Goal: Task Accomplishment & Management: Complete application form

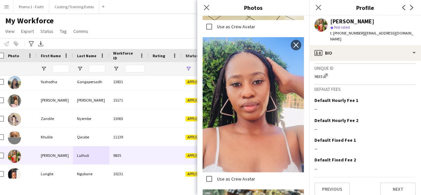
scroll to position [541, 0]
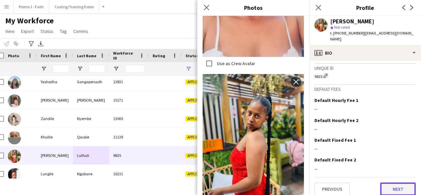
click at [410, 182] on button "Next" at bounding box center [398, 188] width 36 height 13
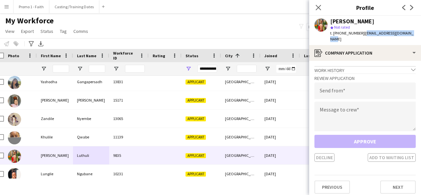
drag, startPoint x: 359, startPoint y: 33, endPoint x: 410, endPoint y: 38, distance: 50.9
click at [410, 38] on div "[PERSON_NAME] star Not rated t. [PHONE_NUMBER] | [EMAIL_ADDRESS][DOMAIN_NAME]" at bounding box center [365, 30] width 112 height 29
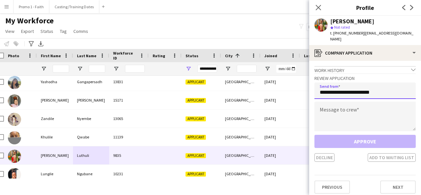
type input "**********"
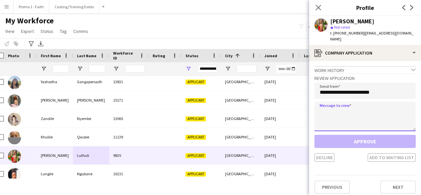
click at [367, 107] on textarea at bounding box center [364, 117] width 101 height 30
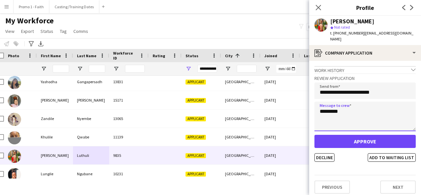
type textarea "*********"
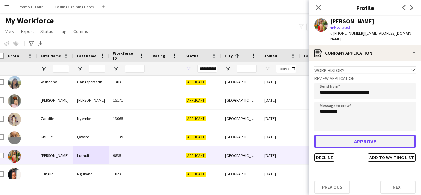
click at [366, 135] on button "Approve" at bounding box center [364, 141] width 101 height 13
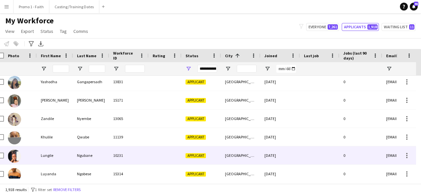
click at [225, 163] on div "[GEOGRAPHIC_DATA]" at bounding box center [240, 155] width 39 height 18
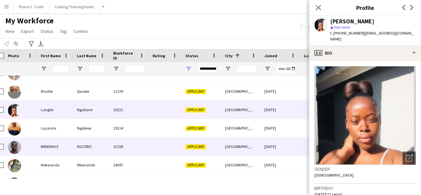
scroll to position [9052, 0]
click at [200, 149] on div "Applicant" at bounding box center [200, 146] width 39 height 18
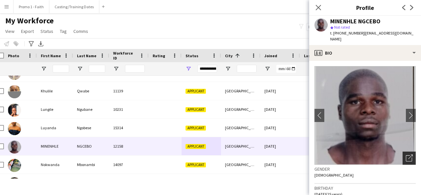
click at [406, 155] on icon "Open photos pop-in" at bounding box center [409, 158] width 7 height 7
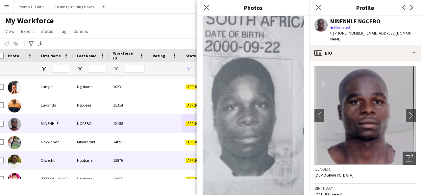
scroll to position [9077, 0]
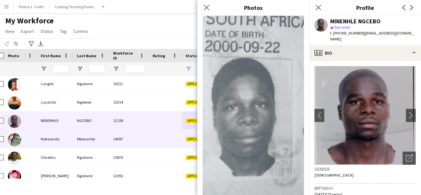
click at [115, 140] on div "14097" at bounding box center [128, 139] width 39 height 18
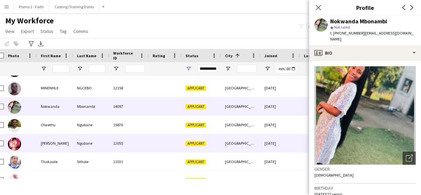
scroll to position [0, 10]
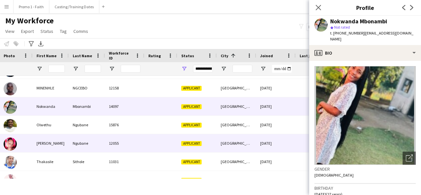
click at [158, 137] on div at bounding box center [160, 143] width 33 height 18
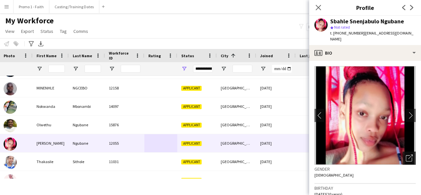
click at [406, 155] on icon "Open photos pop-in" at bounding box center [409, 158] width 7 height 7
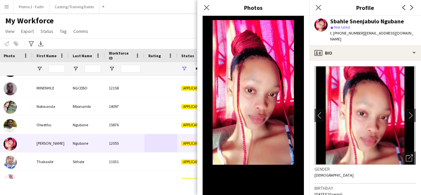
scroll to position [191, 0]
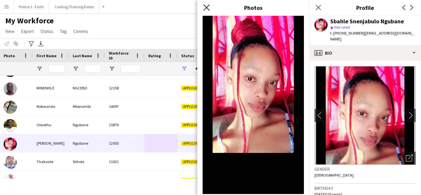
click at [207, 7] on icon at bounding box center [206, 7] width 6 height 6
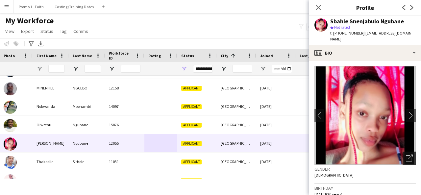
click at [406, 155] on icon at bounding box center [409, 158] width 6 height 6
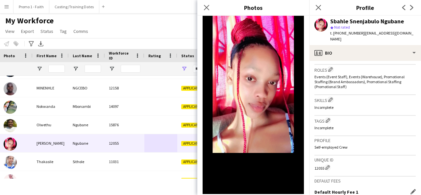
scroll to position [294, 0]
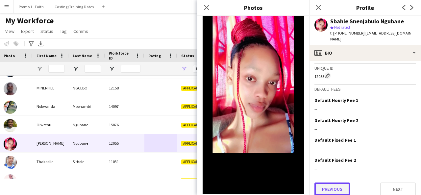
click at [332, 185] on button "Previous" at bounding box center [332, 188] width 36 height 13
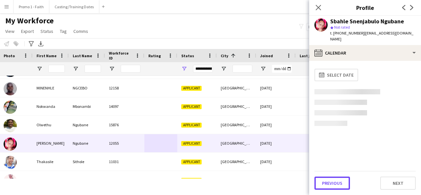
click at [332, 185] on button "Previous" at bounding box center [332, 183] width 36 height 13
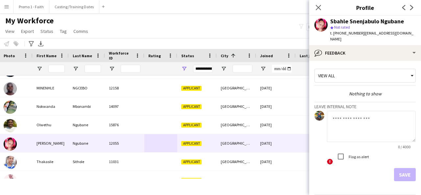
scroll to position [17, 0]
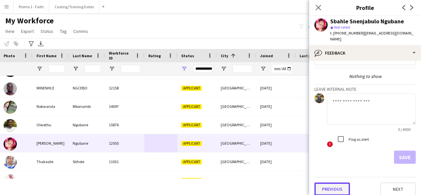
click at [332, 186] on button "Previous" at bounding box center [332, 188] width 36 height 13
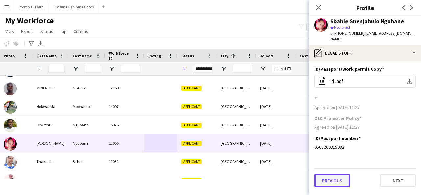
click at [334, 174] on button "Previous" at bounding box center [332, 180] width 36 height 13
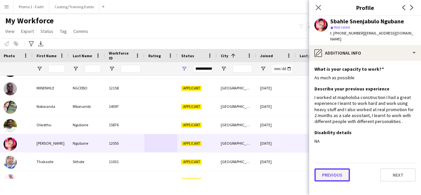
click at [331, 168] on button "Previous" at bounding box center [332, 174] width 36 height 13
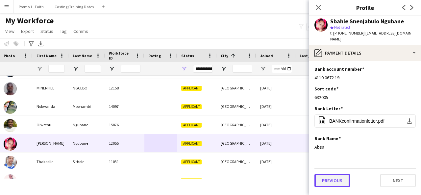
click at [335, 174] on button "Previous" at bounding box center [332, 180] width 36 height 13
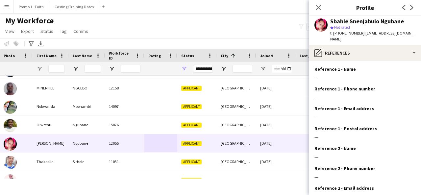
scroll to position [61, 0]
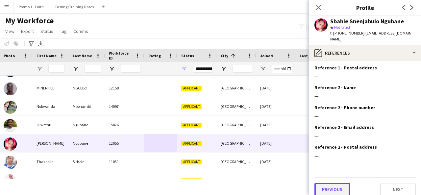
click at [333, 188] on button "Previous" at bounding box center [332, 189] width 36 height 13
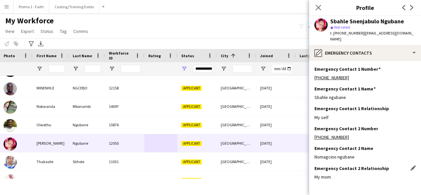
scroll to position [21, 0]
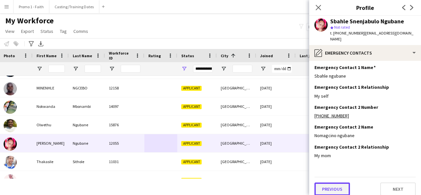
click at [327, 182] on button "Previous" at bounding box center [332, 188] width 36 height 13
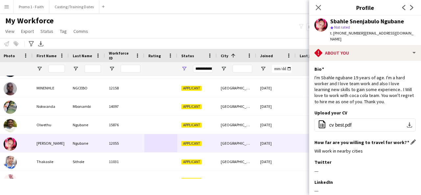
scroll to position [107, 0]
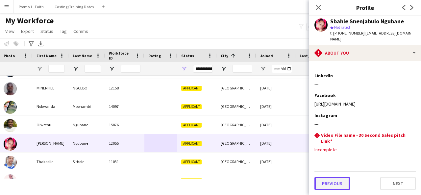
click at [333, 181] on button "Previous" at bounding box center [332, 183] width 36 height 13
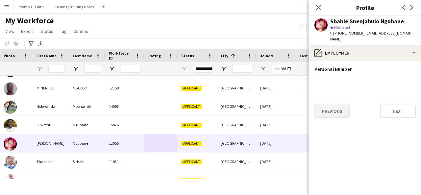
scroll to position [0, 0]
click at [331, 108] on button "Previous" at bounding box center [332, 111] width 36 height 13
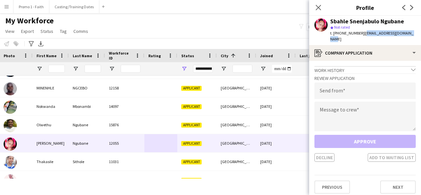
drag, startPoint x: 360, startPoint y: 33, endPoint x: 415, endPoint y: 35, distance: 54.9
click at [415, 35] on app-profile-header "Sbahle Snenjabulo Ngubane star Not rated t. [PHONE_NUMBER] | [EMAIL_ADDRESS][DO…" at bounding box center [365, 30] width 112 height 29
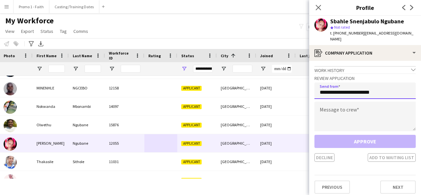
type input "**********"
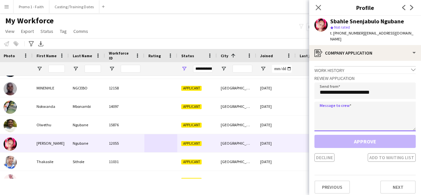
click at [363, 110] on textarea at bounding box center [364, 117] width 101 height 30
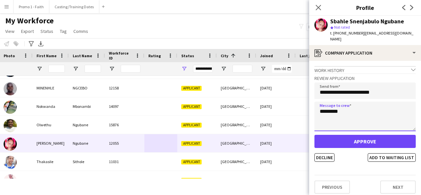
type textarea "*********"
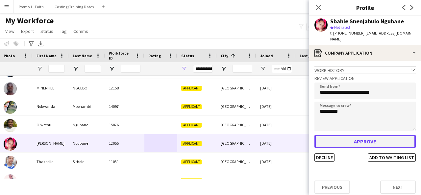
click at [363, 136] on button "Approve" at bounding box center [364, 141] width 101 height 13
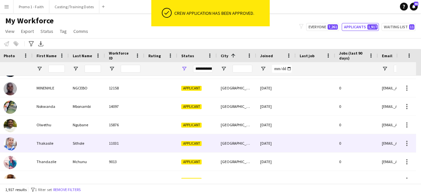
click at [363, 136] on div "0" at bounding box center [356, 143] width 43 height 18
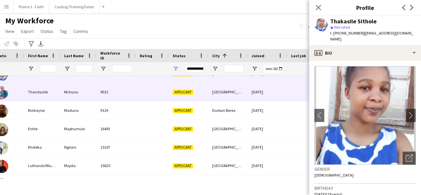
scroll to position [9180, 0]
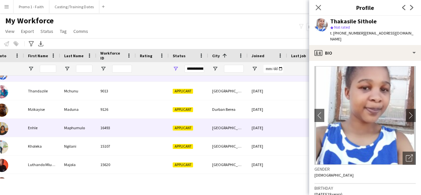
click at [142, 119] on div at bounding box center [152, 128] width 33 height 18
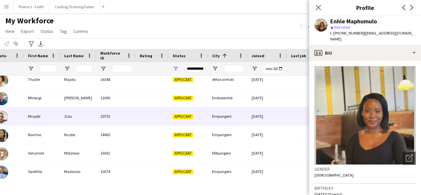
scroll to position [9783, 0]
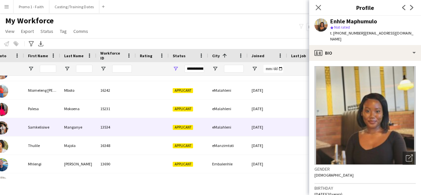
click at [79, 125] on div "Manganye" at bounding box center [78, 127] width 36 height 18
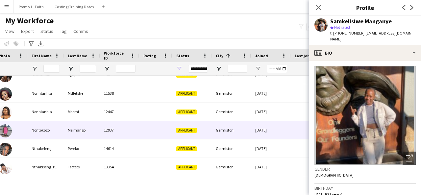
scroll to position [10566, 0]
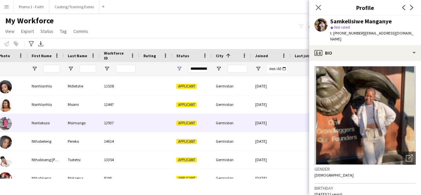
click at [92, 122] on div "Msimango" at bounding box center [82, 123] width 36 height 18
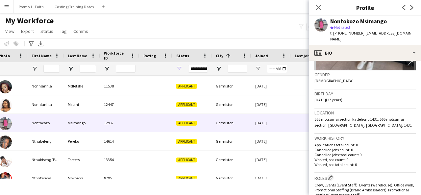
scroll to position [300, 0]
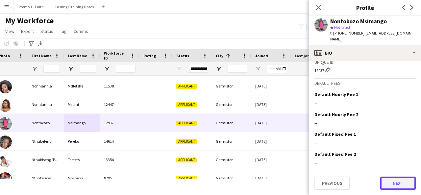
click at [383, 179] on button "Next" at bounding box center [398, 183] width 36 height 13
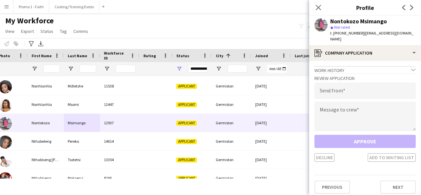
drag, startPoint x: 359, startPoint y: 32, endPoint x: 371, endPoint y: 39, distance: 14.0
click at [371, 39] on div "t. [PHONE_NUMBER] | [EMAIL_ADDRESS][DOMAIN_NAME]" at bounding box center [372, 36] width 85 height 12
type input "**********"
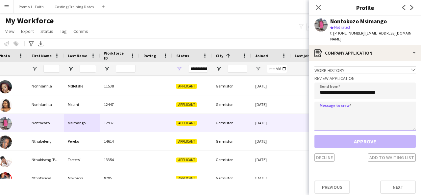
click at [331, 120] on textarea at bounding box center [364, 117] width 101 height 30
paste textarea "**********"
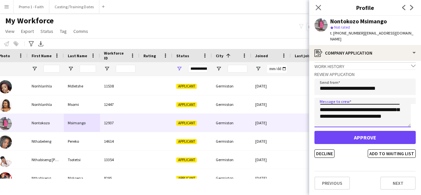
scroll to position [0, 0]
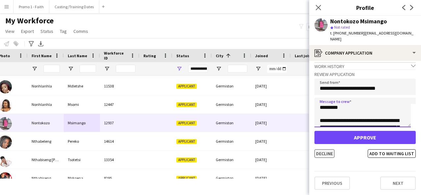
type textarea "**********"
click at [322, 154] on button "Decline" at bounding box center [324, 153] width 20 height 9
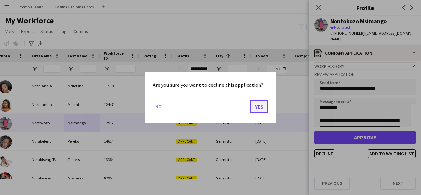
click at [254, 103] on button "Yes" at bounding box center [259, 106] width 18 height 13
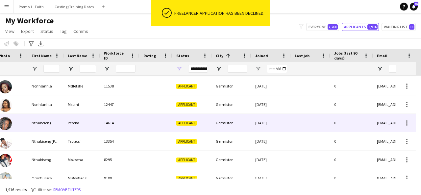
click at [144, 119] on div at bounding box center [155, 123] width 33 height 18
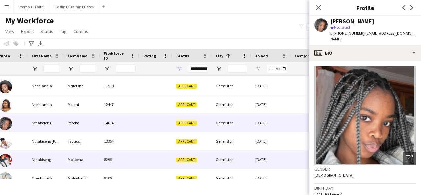
scroll to position [10613, 0]
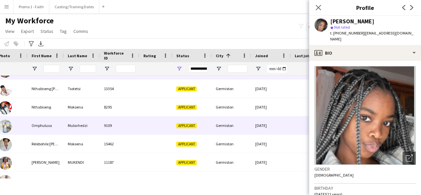
click at [79, 132] on div "Mulovhedzi" at bounding box center [82, 125] width 36 height 18
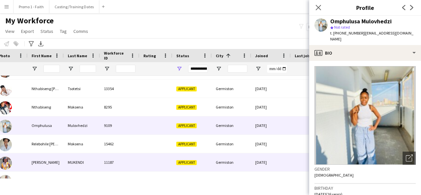
click at [79, 154] on div "MUKENDI" at bounding box center [82, 162] width 36 height 18
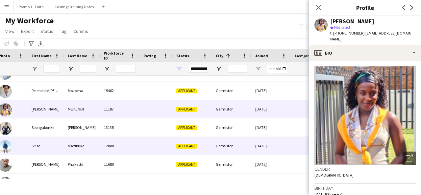
click at [79, 154] on div "Mazibuko" at bounding box center [82, 146] width 36 height 18
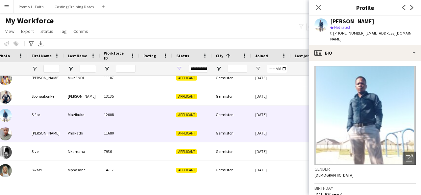
click at [71, 139] on div "Phakathi" at bounding box center [82, 133] width 36 height 18
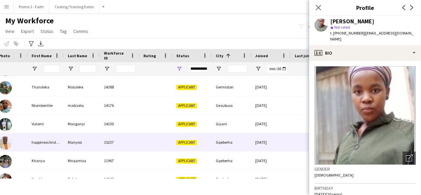
click at [71, 139] on div "Manyosi" at bounding box center [82, 142] width 36 height 18
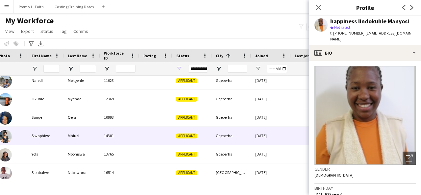
click at [129, 127] on div "14301" at bounding box center [119, 136] width 39 height 18
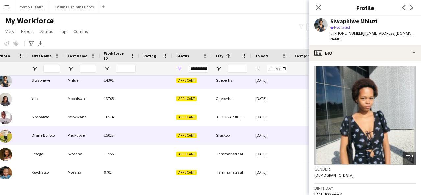
click at [63, 131] on div "Divine Bonolo" at bounding box center [46, 135] width 36 height 18
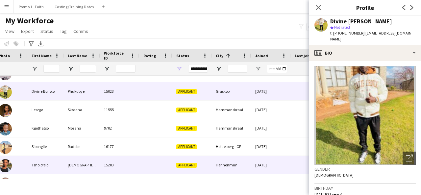
click at [97, 170] on div "[DEMOGRAPHIC_DATA]" at bounding box center [82, 165] width 36 height 18
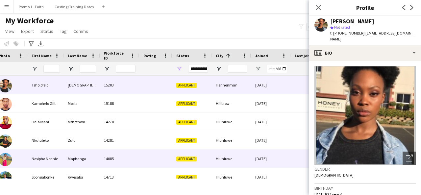
click at [92, 151] on div "Maphanga" at bounding box center [82, 159] width 36 height 18
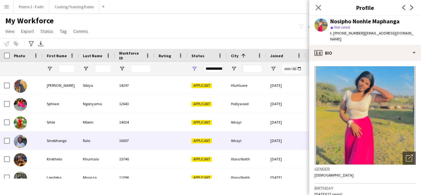
click at [112, 148] on div "Ralo" at bounding box center [97, 141] width 36 height 18
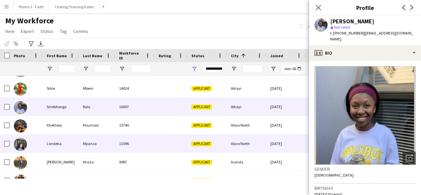
click at [112, 148] on div "Mpanza" at bounding box center [97, 143] width 36 height 18
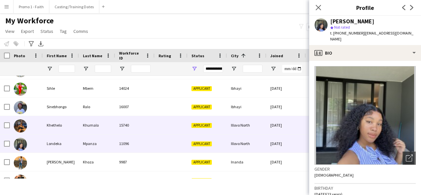
click at [104, 127] on div "Khumalo" at bounding box center [97, 125] width 36 height 18
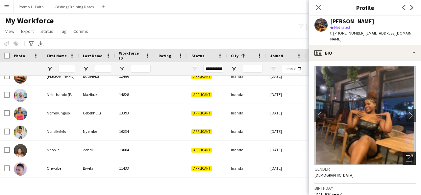
click at [406, 155] on icon "Open photos pop-in" at bounding box center [409, 158] width 7 height 7
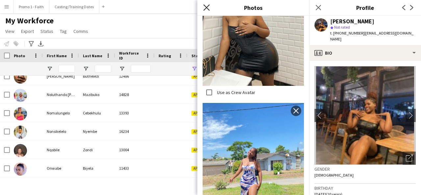
click at [207, 7] on icon at bounding box center [206, 7] width 6 height 6
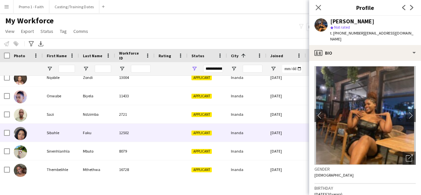
click at [147, 137] on div "12502" at bounding box center [134, 133] width 39 height 18
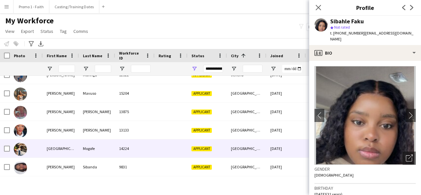
click at [145, 156] on div "14224" at bounding box center [134, 148] width 39 height 18
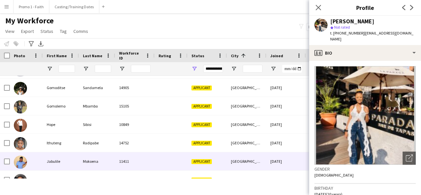
click at [130, 158] on div "11411" at bounding box center [134, 161] width 39 height 18
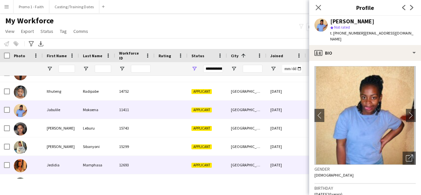
click at [130, 158] on div "12693" at bounding box center [134, 165] width 39 height 18
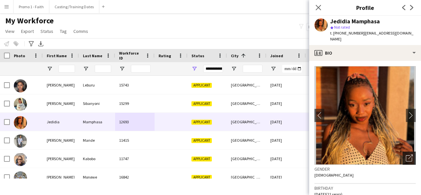
click at [406, 155] on icon at bounding box center [409, 158] width 6 height 6
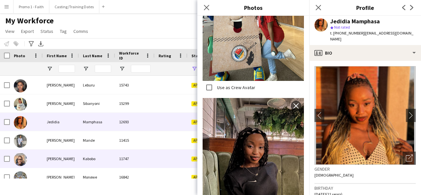
click at [141, 168] on div "[PERSON_NAME] 11747 Applicant [GEOGRAPHIC_DATA] [DATE] 0 [EMAIL_ADDRESS][DOMAIN…" at bounding box center [356, 159] width 713 height 18
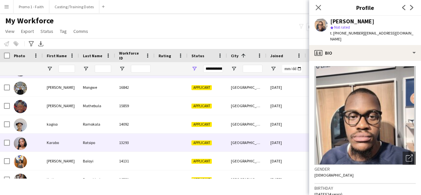
click at [150, 138] on div "13293" at bounding box center [134, 142] width 39 height 18
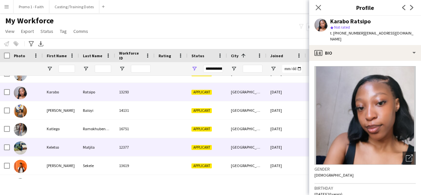
click at [146, 147] on div "12377" at bounding box center [134, 147] width 39 height 18
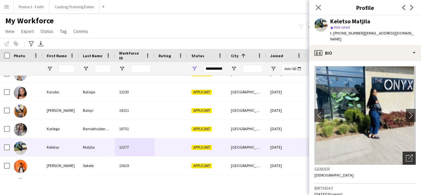
click at [410, 152] on div "Open photos pop-in" at bounding box center [408, 158] width 13 height 13
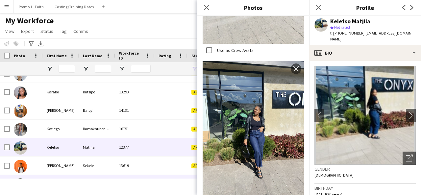
click at [99, 175] on div "Mbuyamba" at bounding box center [97, 184] width 36 height 18
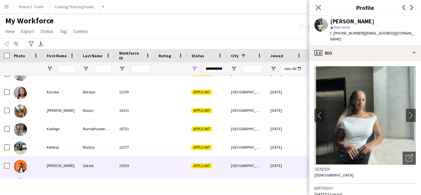
click at [94, 168] on div "Sekele" at bounding box center [97, 165] width 36 height 18
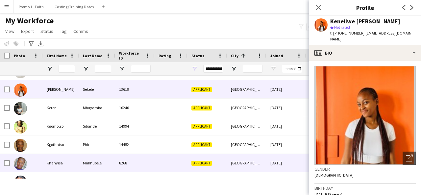
click at [87, 160] on div "Makhubele" at bounding box center [97, 163] width 36 height 18
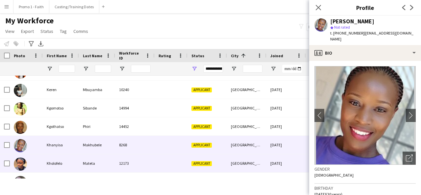
click at [198, 168] on div "Applicant" at bounding box center [206, 163] width 39 height 18
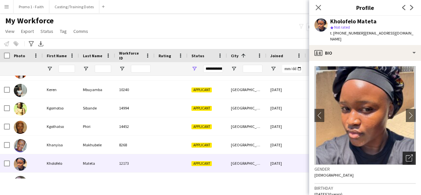
click at [406, 155] on icon at bounding box center [409, 158] width 6 height 6
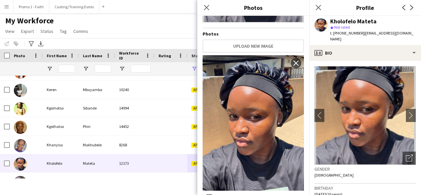
scroll to position [0, 0]
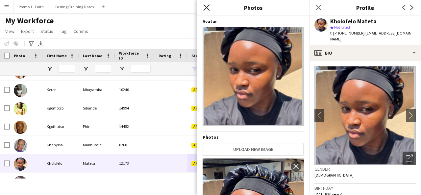
click at [208, 10] on icon "Close pop-in" at bounding box center [206, 7] width 6 height 6
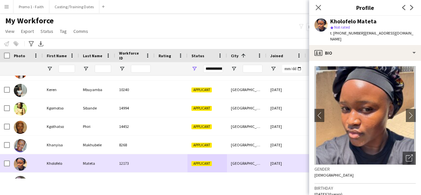
scroll to position [12182, 0]
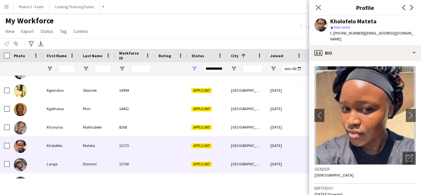
click at [105, 166] on div "Dlamini" at bounding box center [97, 164] width 36 height 18
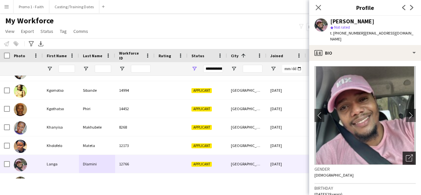
click at [402, 156] on div "Open photos pop-in" at bounding box center [408, 158] width 13 height 13
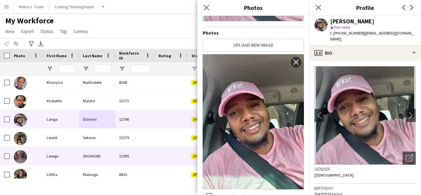
scroll to position [12227, 0]
click at [133, 159] on div "12995" at bounding box center [134, 156] width 39 height 18
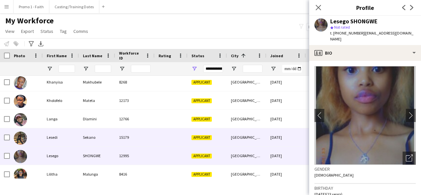
click at [126, 138] on div "15179" at bounding box center [134, 137] width 39 height 18
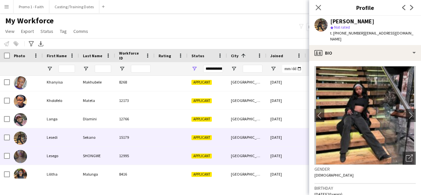
click at [119, 158] on div "12995" at bounding box center [134, 156] width 39 height 18
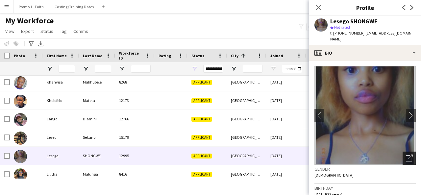
click at [406, 155] on icon "Open photos pop-in" at bounding box center [409, 158] width 7 height 7
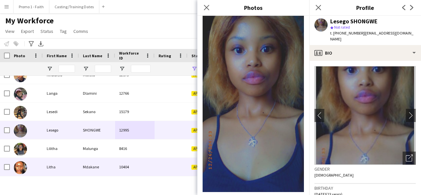
scroll to position [12253, 0]
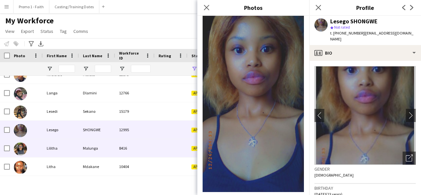
click at [135, 152] on div "8416" at bounding box center [134, 148] width 39 height 18
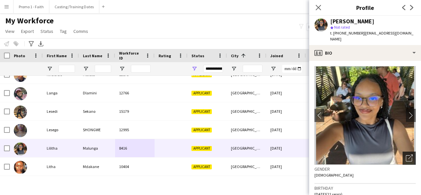
click at [406, 155] on icon "Open photos pop-in" at bounding box center [409, 158] width 7 height 7
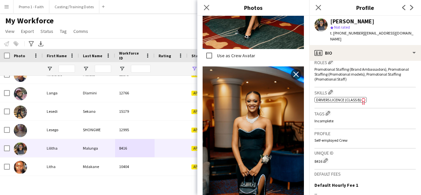
scroll to position [289, 0]
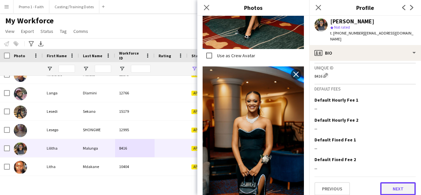
click at [391, 185] on button "Next" at bounding box center [398, 188] width 36 height 13
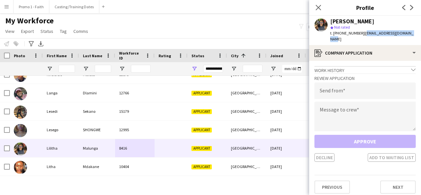
drag, startPoint x: 359, startPoint y: 33, endPoint x: 407, endPoint y: 33, distance: 48.0
click at [407, 33] on div "[PERSON_NAME] star Not rated t. [PHONE_NUMBER] | [EMAIL_ADDRESS][DOMAIN_NAME]" at bounding box center [365, 30] width 112 height 29
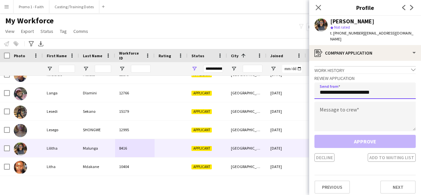
type input "**********"
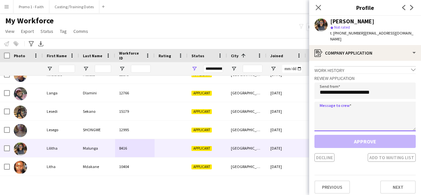
click at [350, 108] on textarea at bounding box center [364, 117] width 101 height 30
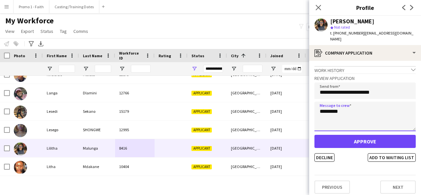
type textarea "*********"
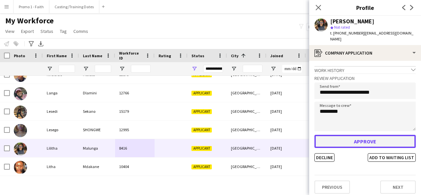
click at [356, 135] on button "Approve" at bounding box center [364, 141] width 101 height 13
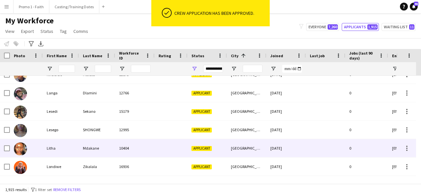
click at [103, 155] on div "Mdakane" at bounding box center [97, 148] width 36 height 18
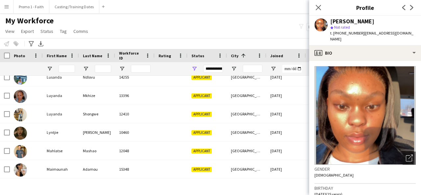
scroll to position [12380, 0]
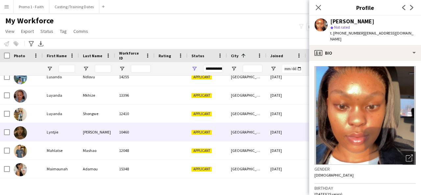
click at [125, 134] on div "10460" at bounding box center [134, 132] width 39 height 18
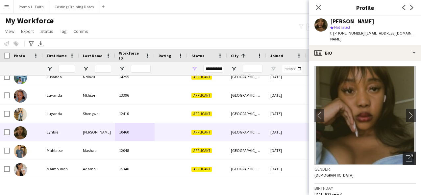
click at [408, 155] on icon at bounding box center [410, 157] width 5 height 5
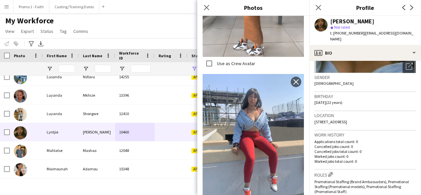
scroll to position [288, 0]
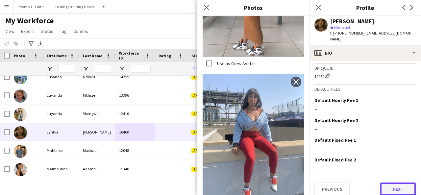
click at [396, 186] on button "Next" at bounding box center [398, 188] width 36 height 13
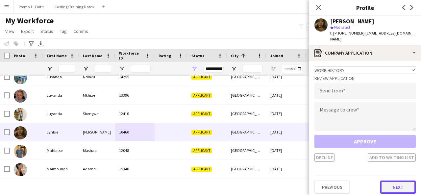
click at [407, 182] on button "Next" at bounding box center [398, 186] width 36 height 13
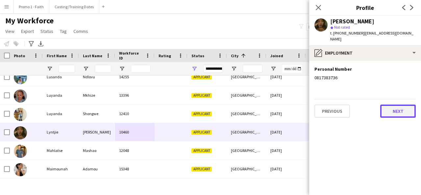
click at [397, 107] on button "Next" at bounding box center [398, 111] width 36 height 13
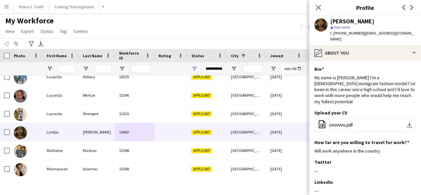
scroll to position [113, 0]
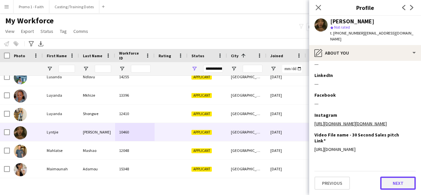
click at [392, 180] on button "Next" at bounding box center [398, 183] width 36 height 13
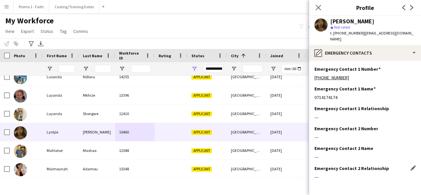
scroll to position [21, 0]
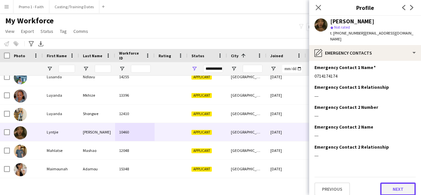
click at [394, 182] on button "Next" at bounding box center [398, 188] width 36 height 13
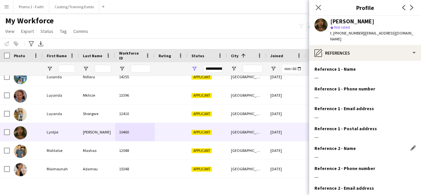
scroll to position [61, 0]
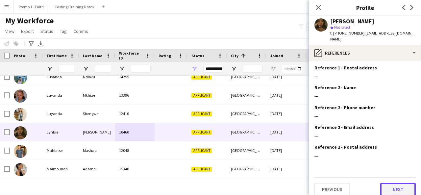
click at [387, 187] on button "Next" at bounding box center [398, 189] width 36 height 13
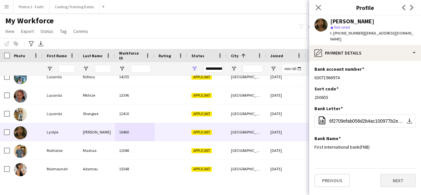
scroll to position [0, 0]
click at [389, 174] on button "Next" at bounding box center [398, 180] width 36 height 13
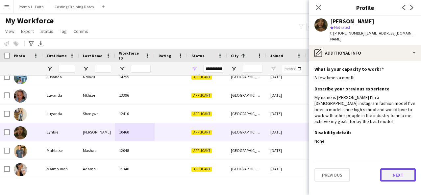
click at [391, 174] on button "Next" at bounding box center [398, 174] width 36 height 13
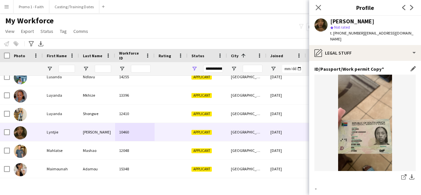
scroll to position [83, 0]
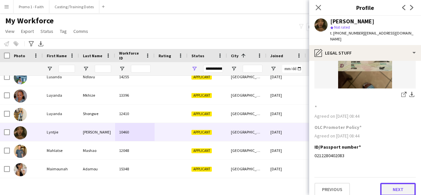
click at [398, 183] on button "Next" at bounding box center [398, 189] width 36 height 13
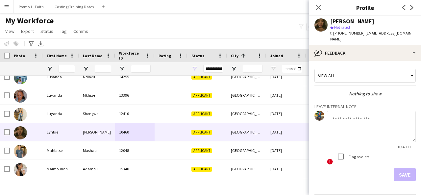
scroll to position [17, 0]
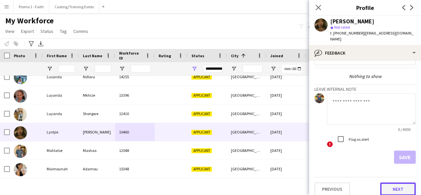
click at [389, 183] on button "Next" at bounding box center [398, 188] width 36 height 13
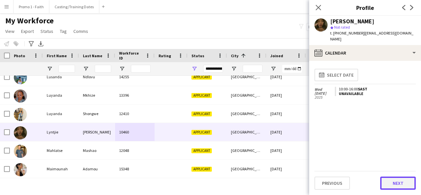
click at [393, 185] on button "Next" at bounding box center [398, 183] width 36 height 13
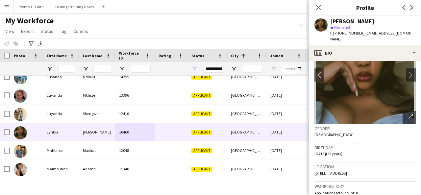
scroll to position [288, 0]
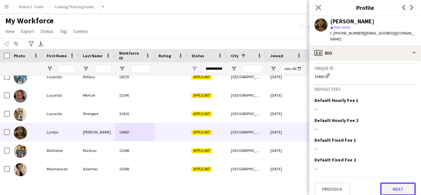
click at [388, 182] on button "Next" at bounding box center [398, 188] width 36 height 13
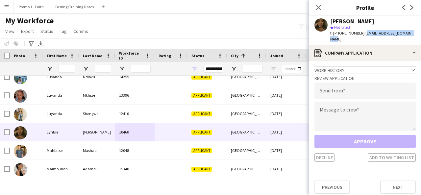
drag, startPoint x: 359, startPoint y: 31, endPoint x: 405, endPoint y: 35, distance: 46.5
click at [405, 35] on div "[PERSON_NAME] star Not rated t. [PHONE_NUMBER] | [EMAIL_ADDRESS][DOMAIN_NAME]" at bounding box center [365, 30] width 112 height 29
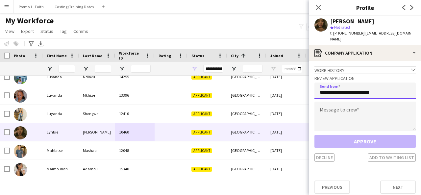
type input "**********"
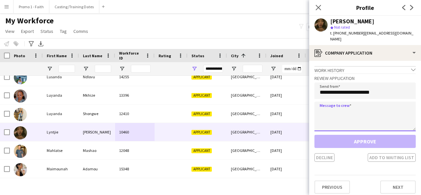
click at [355, 110] on textarea at bounding box center [364, 117] width 101 height 30
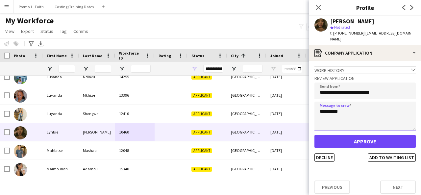
type textarea "*********"
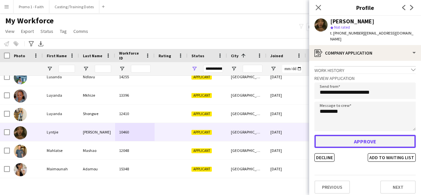
click at [360, 135] on button "Approve" at bounding box center [364, 141] width 101 height 13
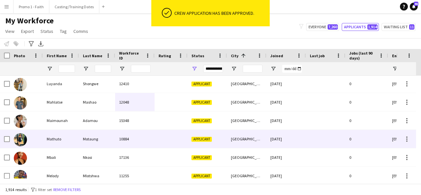
scroll to position [12410, 0]
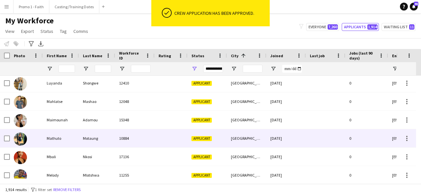
click at [247, 143] on div "[GEOGRAPHIC_DATA]" at bounding box center [246, 138] width 39 height 18
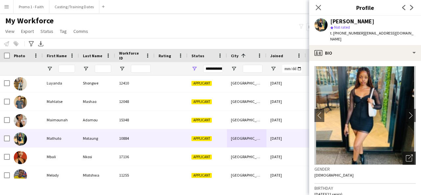
click at [402, 154] on div "Open photos pop-in" at bounding box center [408, 158] width 13 height 13
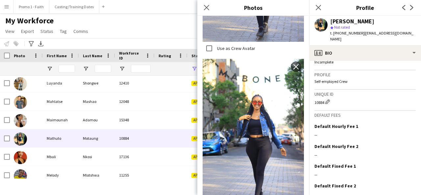
scroll to position [294, 0]
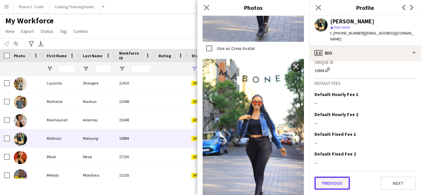
click at [336, 186] on button "Previous" at bounding box center [332, 183] width 36 height 13
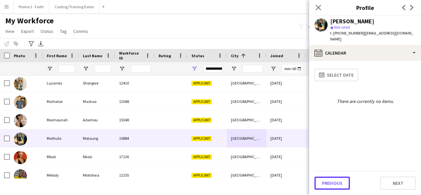
click at [336, 186] on button "Previous" at bounding box center [332, 183] width 36 height 13
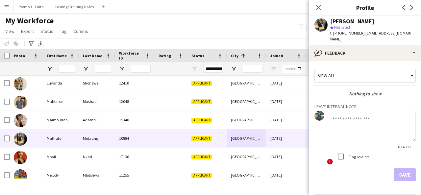
scroll to position [23, 0]
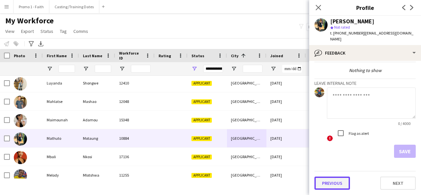
click at [334, 185] on button "Previous" at bounding box center [332, 183] width 36 height 13
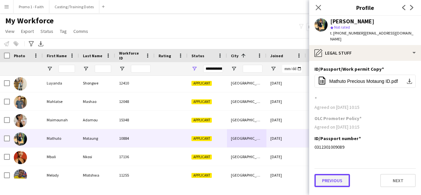
click at [339, 177] on button "Previous" at bounding box center [332, 180] width 36 height 13
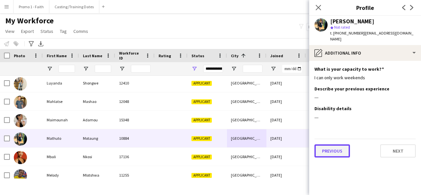
click at [336, 154] on button "Previous" at bounding box center [332, 150] width 36 height 13
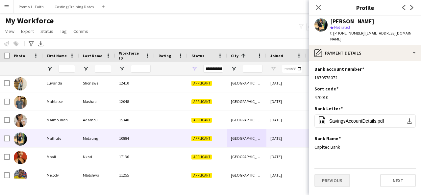
drag, startPoint x: 330, startPoint y: 174, endPoint x: 330, endPoint y: 177, distance: 3.6
click at [330, 177] on div "Previous Next" at bounding box center [364, 177] width 101 height 19
click at [330, 177] on button "Previous" at bounding box center [332, 180] width 36 height 13
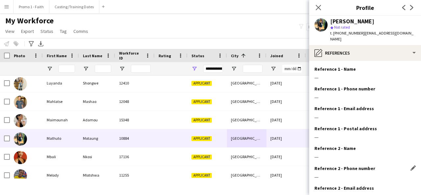
scroll to position [67, 0]
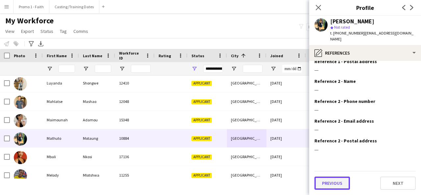
click at [324, 185] on button "Previous" at bounding box center [332, 183] width 36 height 13
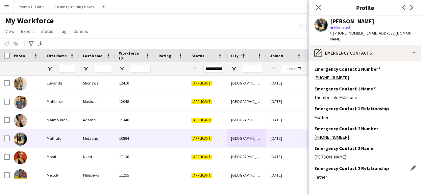
scroll to position [27, 0]
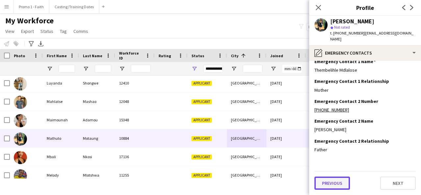
click at [328, 186] on button "Previous" at bounding box center [332, 183] width 36 height 13
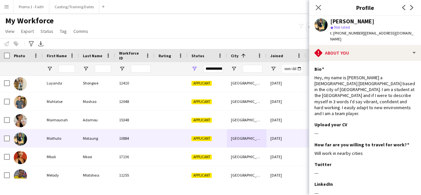
scroll to position [109, 0]
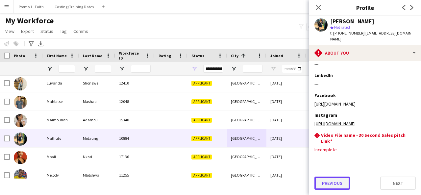
click at [330, 181] on button "Previous" at bounding box center [332, 183] width 36 height 13
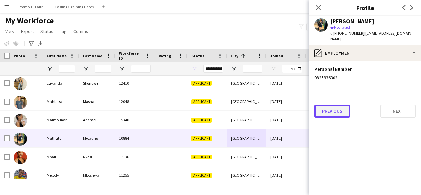
click at [339, 116] on button "Previous" at bounding box center [332, 111] width 36 height 13
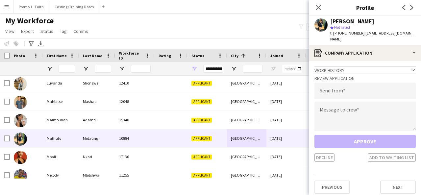
drag, startPoint x: 360, startPoint y: 34, endPoint x: 368, endPoint y: 37, distance: 9.0
click at [368, 37] on div "t. [PHONE_NUMBER] | [EMAIL_ADDRESS][DOMAIN_NAME]" at bounding box center [372, 36] width 85 height 12
type input "**********"
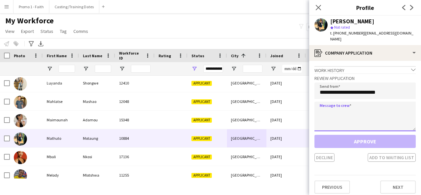
click at [353, 112] on textarea at bounding box center [364, 117] width 101 height 30
click at [327, 111] on textarea at bounding box center [364, 117] width 101 height 30
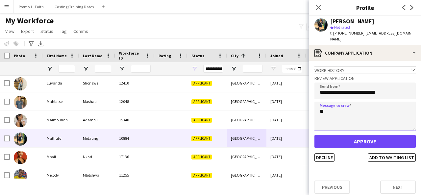
type textarea "*"
type textarea "*********"
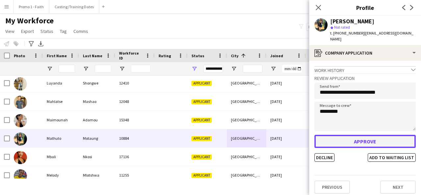
click at [366, 142] on button "Approve" at bounding box center [364, 141] width 101 height 13
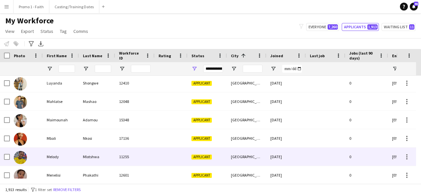
click at [136, 164] on div "11255" at bounding box center [134, 157] width 39 height 18
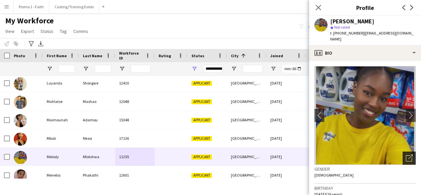
click at [406, 155] on icon "Open photos pop-in" at bounding box center [409, 158] width 7 height 7
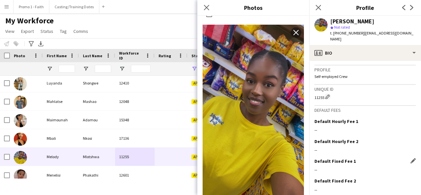
scroll to position [297, 0]
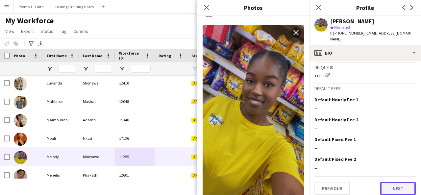
click at [384, 183] on button "Next" at bounding box center [398, 188] width 36 height 13
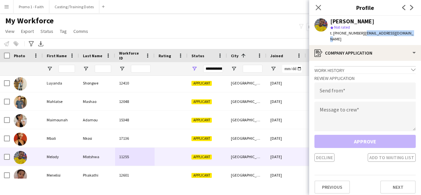
drag, startPoint x: 359, startPoint y: 33, endPoint x: 406, endPoint y: 34, distance: 47.0
click at [406, 34] on div "[PERSON_NAME] star Not rated t. [PHONE_NUMBER] | [EMAIL_ADDRESS][DOMAIN_NAME]" at bounding box center [365, 30] width 112 height 29
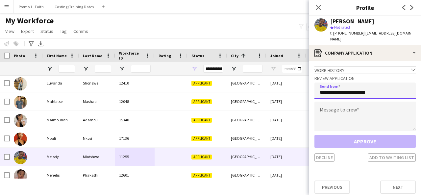
type input "**********"
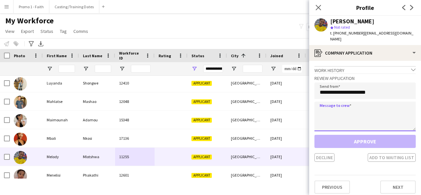
click at [358, 124] on textarea at bounding box center [364, 117] width 101 height 30
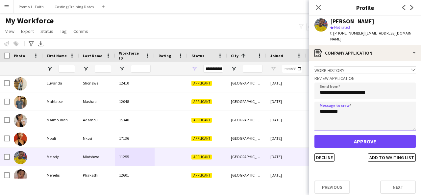
type textarea "*********"
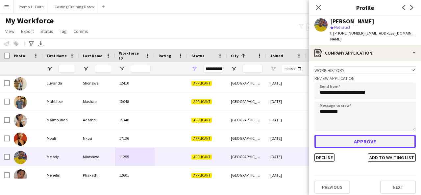
click at [366, 139] on button "Approve" at bounding box center [364, 141] width 101 height 13
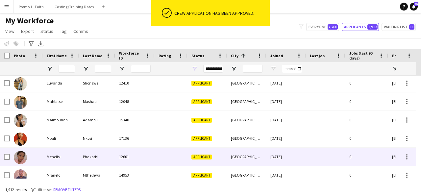
click at [208, 155] on span "Applicant" at bounding box center [201, 157] width 20 height 5
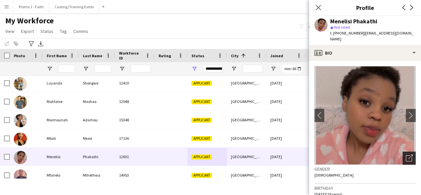
click at [406, 155] on icon "Open photos pop-in" at bounding box center [409, 158] width 7 height 7
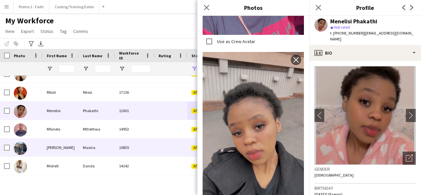
scroll to position [12456, 0]
click at [142, 154] on div "10835" at bounding box center [134, 147] width 39 height 18
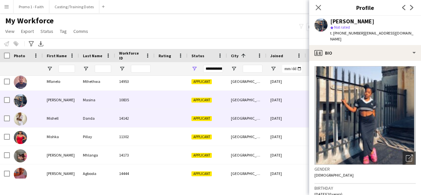
scroll to position [12507, 0]
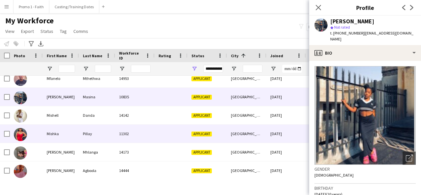
click at [144, 137] on div "11302" at bounding box center [134, 134] width 39 height 18
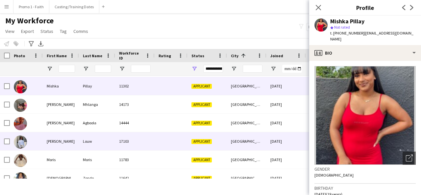
scroll to position [12557, 0]
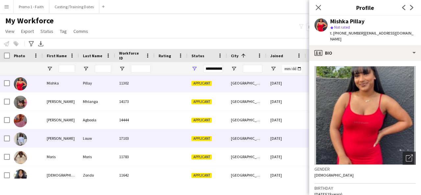
click at [127, 146] on div "17103" at bounding box center [134, 138] width 39 height 18
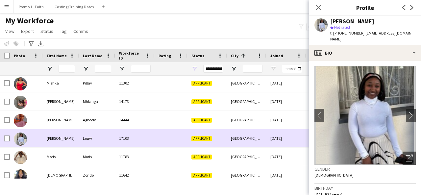
click at [121, 132] on div "17103" at bounding box center [134, 138] width 39 height 18
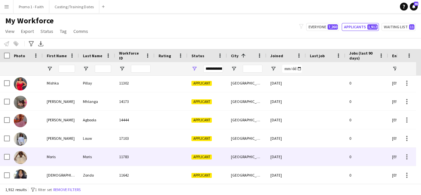
click at [142, 150] on div "11783" at bounding box center [134, 157] width 39 height 18
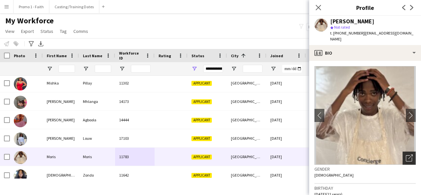
click at [406, 155] on icon "Open photos pop-in" at bounding box center [409, 158] width 7 height 7
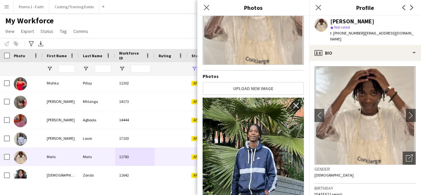
scroll to position [65, 0]
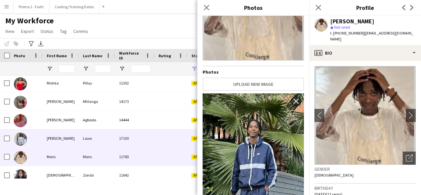
click at [122, 138] on div "17103" at bounding box center [134, 138] width 39 height 18
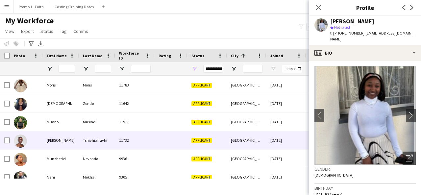
scroll to position [12630, 0]
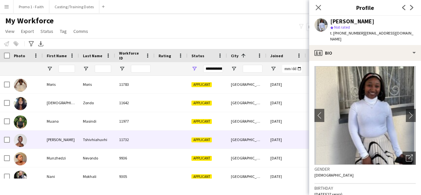
click at [119, 148] on div "11732" at bounding box center [134, 140] width 39 height 18
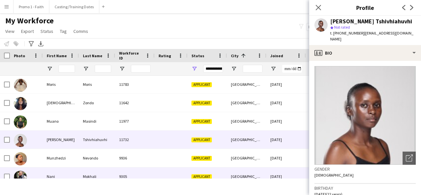
click at [106, 170] on div "Mokhali" at bounding box center [97, 176] width 36 height 18
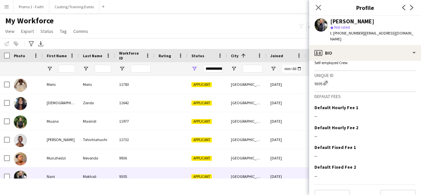
scroll to position [294, 0]
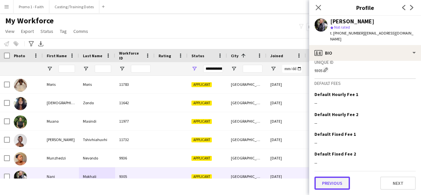
click at [336, 186] on button "Previous" at bounding box center [332, 183] width 36 height 13
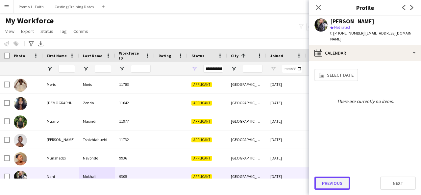
click at [334, 184] on button "Previous" at bounding box center [332, 183] width 36 height 13
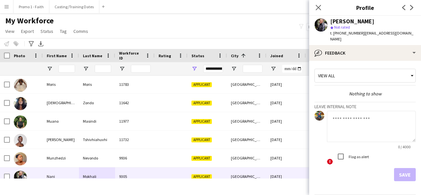
scroll to position [17, 0]
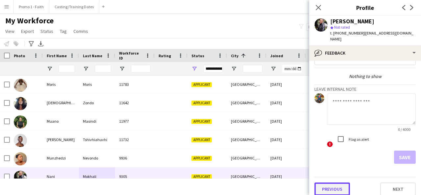
click at [330, 184] on button "Previous" at bounding box center [332, 188] width 36 height 13
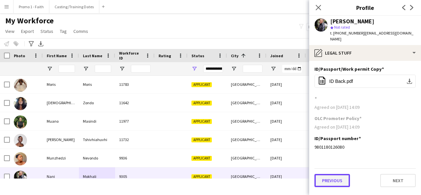
click at [331, 174] on button "Previous" at bounding box center [332, 180] width 36 height 13
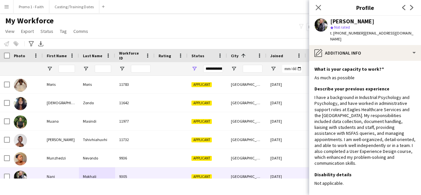
scroll to position [28, 0]
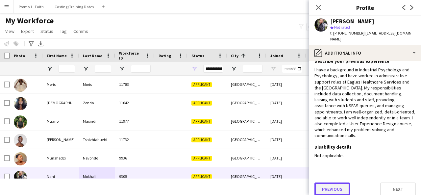
click at [329, 187] on button "Previous" at bounding box center [332, 188] width 36 height 13
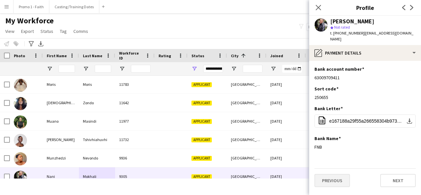
scroll to position [0, 0]
click at [331, 174] on button "Previous" at bounding box center [332, 180] width 36 height 13
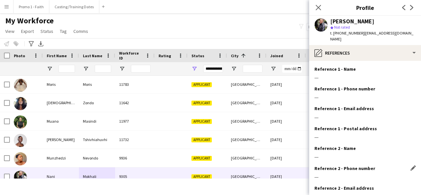
scroll to position [61, 0]
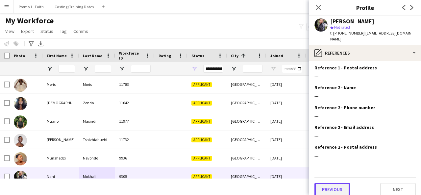
click at [330, 185] on button "Previous" at bounding box center [332, 189] width 36 height 13
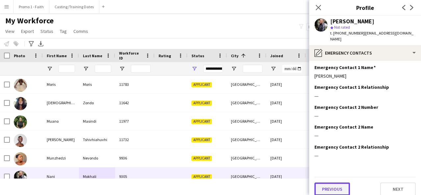
click at [325, 185] on button "Previous" at bounding box center [332, 188] width 36 height 13
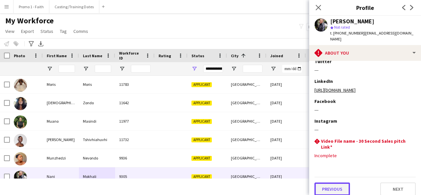
click at [326, 182] on button "Previous" at bounding box center [332, 188] width 36 height 13
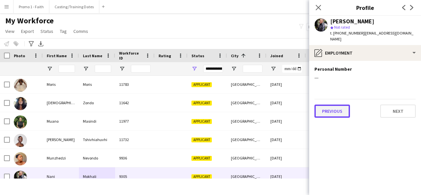
click at [339, 107] on button "Previous" at bounding box center [332, 111] width 36 height 13
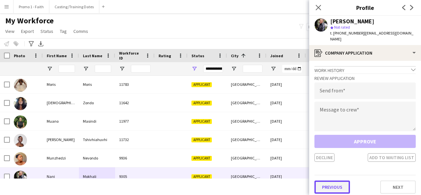
click at [337, 180] on button "Previous" at bounding box center [332, 186] width 36 height 13
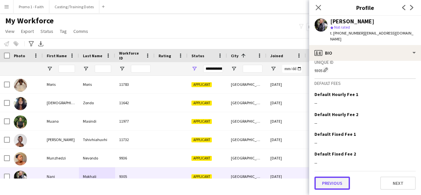
click at [338, 183] on button "Previous" at bounding box center [332, 183] width 36 height 13
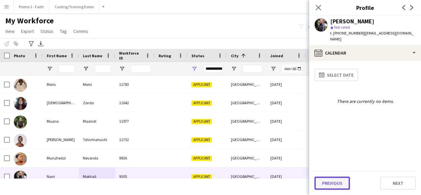
click at [334, 182] on button "Previous" at bounding box center [332, 183] width 36 height 13
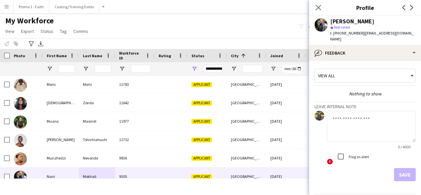
scroll to position [17, 0]
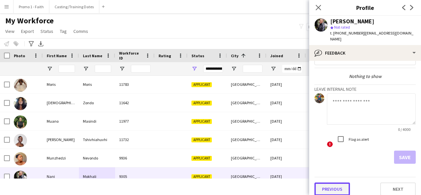
click at [331, 188] on button "Previous" at bounding box center [332, 188] width 36 height 13
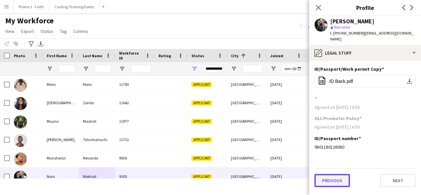
click at [334, 176] on button "Previous" at bounding box center [332, 180] width 36 height 13
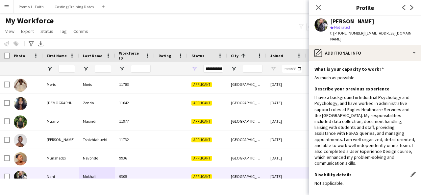
scroll to position [28, 0]
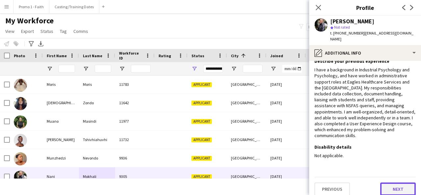
click at [390, 185] on button "Next" at bounding box center [398, 188] width 36 height 13
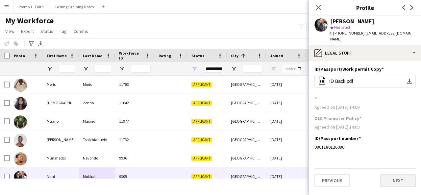
scroll to position [0, 0]
click at [390, 174] on button "Next" at bounding box center [398, 180] width 36 height 13
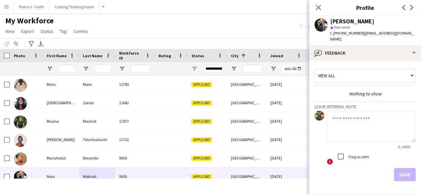
scroll to position [17, 0]
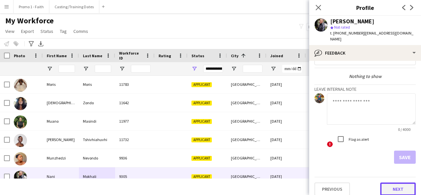
click at [386, 184] on button "Next" at bounding box center [398, 188] width 36 height 13
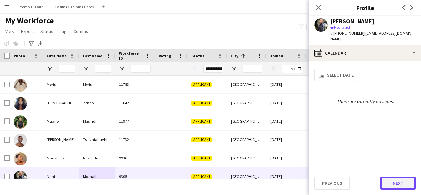
click at [397, 182] on button "Next" at bounding box center [398, 183] width 36 height 13
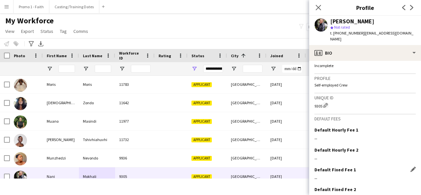
scroll to position [294, 0]
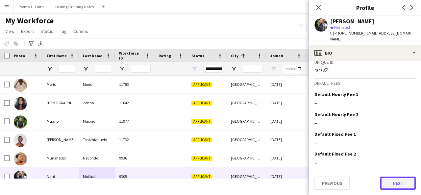
click at [392, 183] on button "Next" at bounding box center [398, 183] width 36 height 13
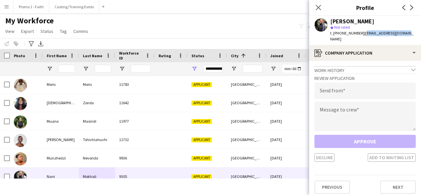
drag, startPoint x: 360, startPoint y: 32, endPoint x: 402, endPoint y: 32, distance: 41.8
click at [402, 32] on div "[PERSON_NAME] star Not rated t. [PHONE_NUMBER] | [EMAIL_ADDRESS][DOMAIN_NAME]" at bounding box center [365, 30] width 112 height 29
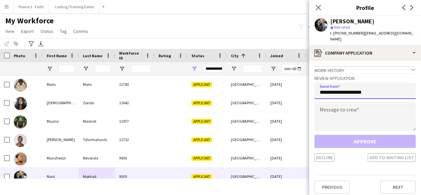
type input "**********"
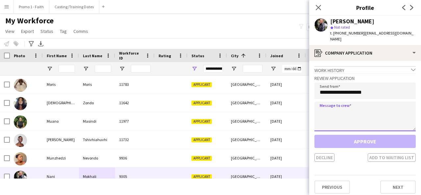
click at [349, 113] on textarea at bounding box center [364, 117] width 101 height 30
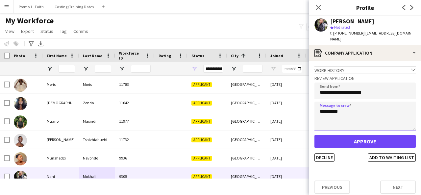
type textarea "*********"
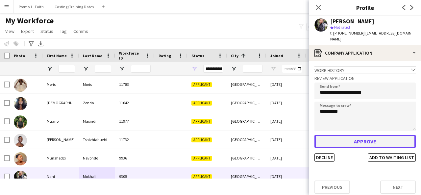
click at [355, 139] on button "Approve" at bounding box center [364, 141] width 101 height 13
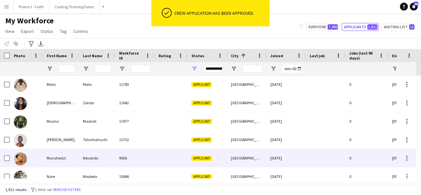
click at [178, 163] on div at bounding box center [171, 158] width 33 height 18
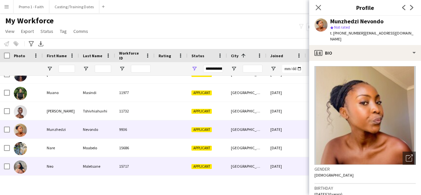
scroll to position [12659, 0]
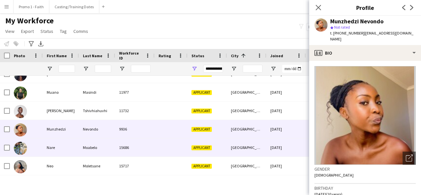
click at [209, 156] on div "Applicant" at bounding box center [206, 147] width 39 height 18
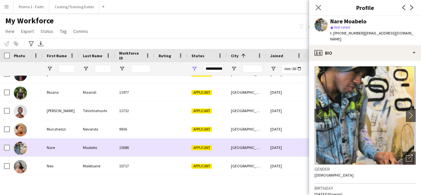
scroll to position [12677, 0]
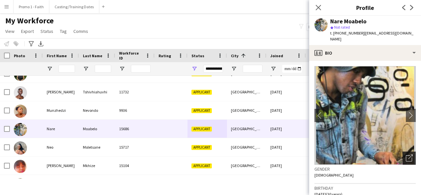
click at [402, 155] on div "Open photos pop-in" at bounding box center [408, 158] width 13 height 13
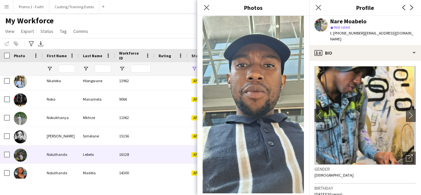
scroll to position [12781, 0]
click at [139, 163] on div "16128" at bounding box center [134, 154] width 39 height 18
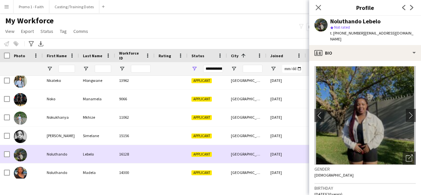
scroll to position [12821, 0]
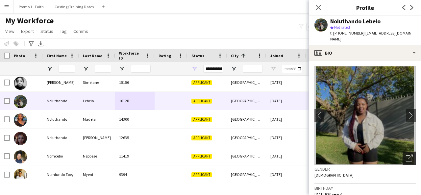
click at [406, 155] on icon "Open photos pop-in" at bounding box center [409, 158] width 7 height 7
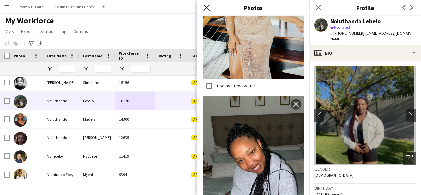
click at [207, 7] on icon at bounding box center [206, 7] width 6 height 6
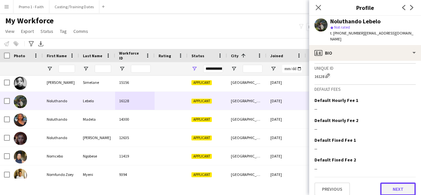
click at [384, 189] on button "Next" at bounding box center [398, 188] width 36 height 13
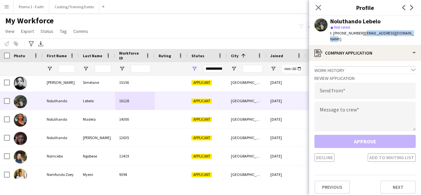
drag, startPoint x: 360, startPoint y: 33, endPoint x: 420, endPoint y: 37, distance: 60.3
click at [420, 37] on app-profile-header "Noluthando Lebelo star Not rated t. [PHONE_NUMBER] | [EMAIL_ADDRESS][DOMAIN_NAM…" at bounding box center [365, 30] width 112 height 29
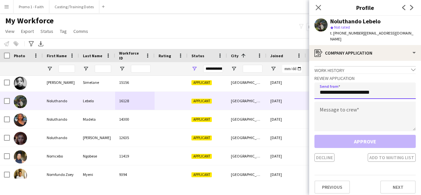
type input "**********"
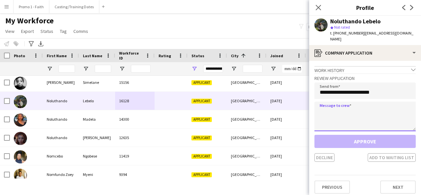
click at [366, 104] on textarea at bounding box center [364, 117] width 101 height 30
paste textarea "**********"
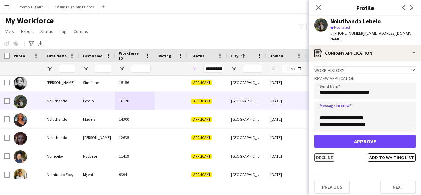
type textarea "**********"
click at [326, 153] on button "Decline" at bounding box center [324, 157] width 20 height 9
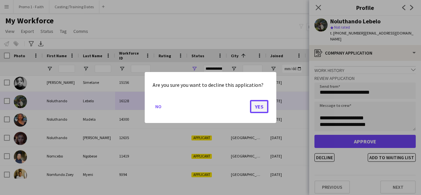
click at [260, 107] on button "Yes" at bounding box center [259, 106] width 18 height 13
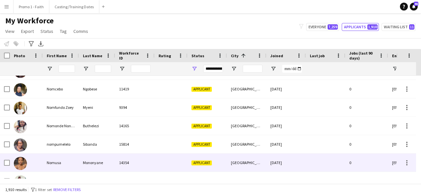
scroll to position [12891, 0]
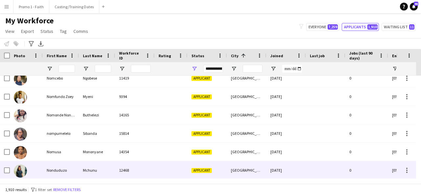
click at [135, 167] on div "12468" at bounding box center [134, 170] width 39 height 18
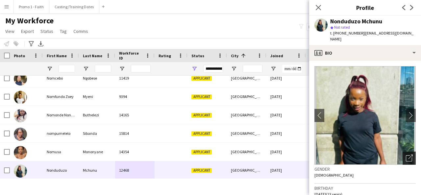
click at [408, 157] on div "Open photos pop-in" at bounding box center [408, 158] width 13 height 13
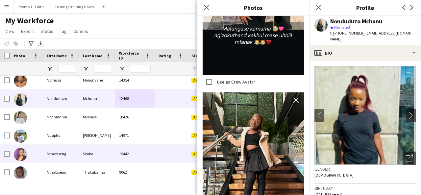
click at [149, 151] on div "15442" at bounding box center [134, 154] width 39 height 18
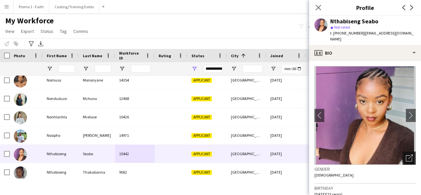
click at [406, 155] on icon "Open photos pop-in" at bounding box center [409, 158] width 7 height 7
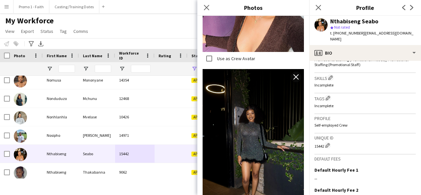
scroll to position [293, 0]
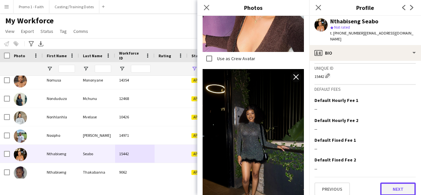
click at [390, 183] on button "Next" at bounding box center [398, 188] width 36 height 13
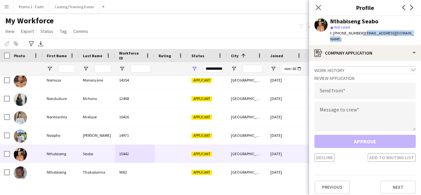
drag, startPoint x: 362, startPoint y: 31, endPoint x: 413, endPoint y: 32, distance: 51.0
click at [413, 32] on div "Nthabiseng Seabo star Not rated t. [PHONE_NUMBER] | [EMAIL_ADDRESS][DOMAIN_NAME]" at bounding box center [365, 30] width 112 height 29
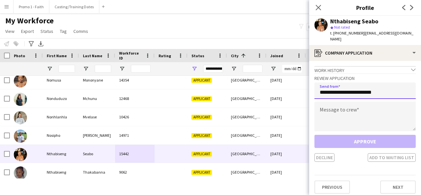
type input "**********"
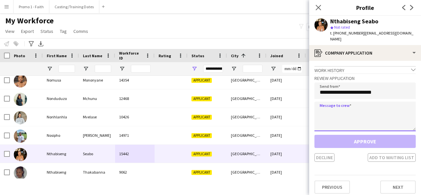
click at [357, 102] on textarea at bounding box center [364, 117] width 101 height 30
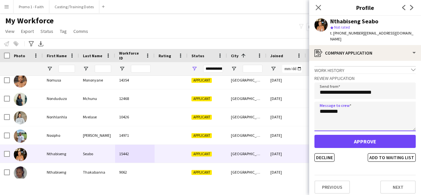
type textarea "*********"
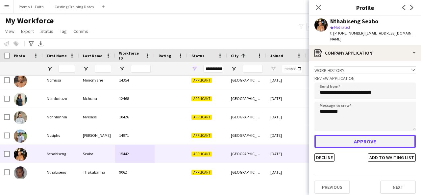
click at [354, 137] on button "Approve" at bounding box center [364, 141] width 101 height 13
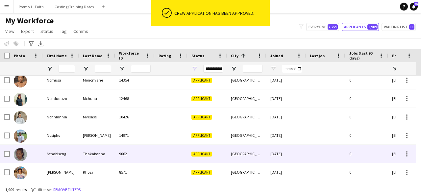
click at [71, 156] on div "Nthabiseng" at bounding box center [61, 154] width 36 height 18
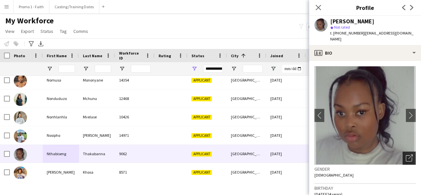
click at [406, 156] on icon "Open photos pop-in" at bounding box center [409, 158] width 7 height 7
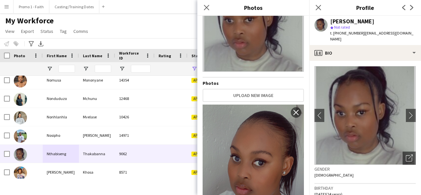
scroll to position [100, 0]
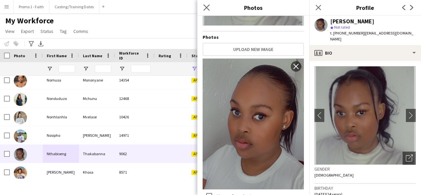
click at [202, 6] on app-icon "Close pop-in" at bounding box center [207, 8] width 10 height 10
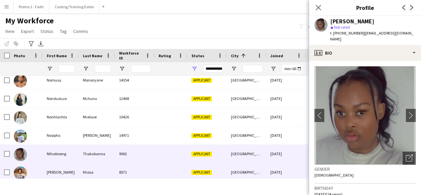
click at [170, 174] on div at bounding box center [171, 172] width 33 height 18
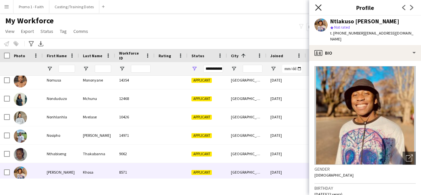
click at [320, 8] on icon "Close pop-in" at bounding box center [318, 7] width 6 height 6
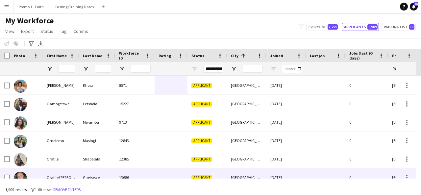
scroll to position [13053, 0]
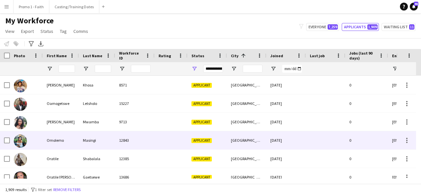
click at [93, 149] on div "Omolemo Masingi 12843 Applicant [GEOGRAPHIC_DATA] [DATE] 0 [EMAIL_ADDRESS][DOMA…" at bounding box center [356, 140] width 713 height 18
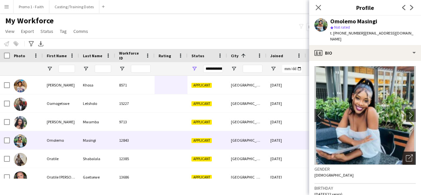
click at [408, 154] on div "Open photos pop-in" at bounding box center [408, 158] width 13 height 13
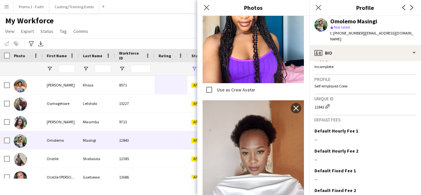
scroll to position [288, 0]
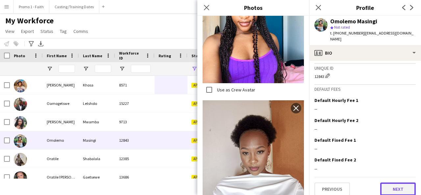
click at [390, 185] on button "Next" at bounding box center [398, 188] width 36 height 13
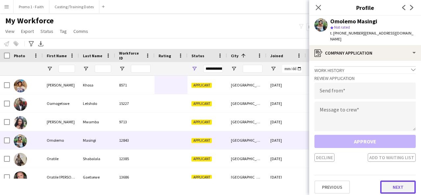
click at [394, 180] on button "Next" at bounding box center [398, 186] width 36 height 13
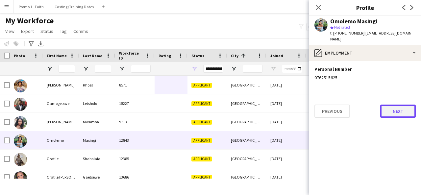
click at [391, 107] on button "Next" at bounding box center [398, 111] width 36 height 13
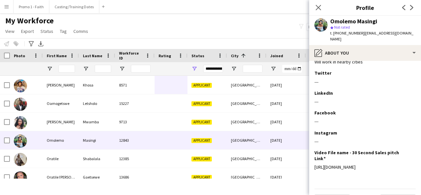
scroll to position [121, 0]
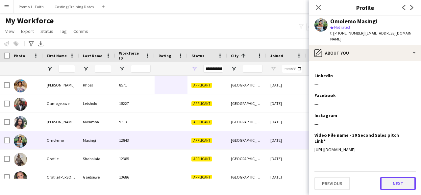
click at [389, 181] on button "Next" at bounding box center [398, 183] width 36 height 13
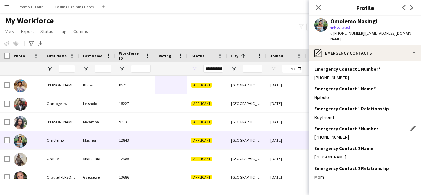
scroll to position [21, 0]
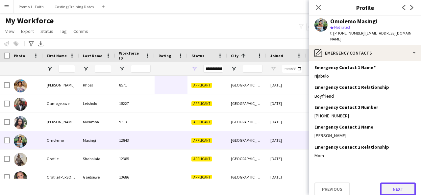
click at [391, 182] on button "Next" at bounding box center [398, 188] width 36 height 13
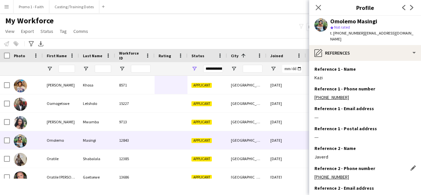
scroll to position [61, 0]
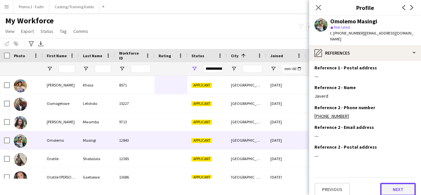
click at [390, 186] on button "Next" at bounding box center [398, 189] width 36 height 13
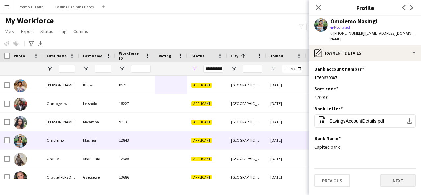
scroll to position [0, 0]
click at [398, 174] on button "Next" at bounding box center [398, 180] width 36 height 13
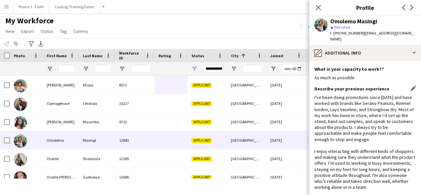
scroll to position [51, 0]
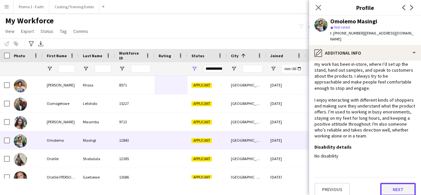
click at [389, 183] on button "Next" at bounding box center [398, 189] width 36 height 13
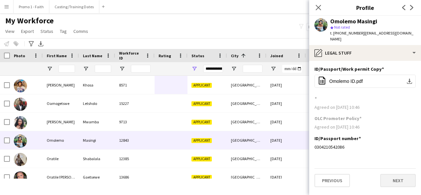
scroll to position [0, 0]
click at [391, 174] on button "Next" at bounding box center [398, 180] width 36 height 13
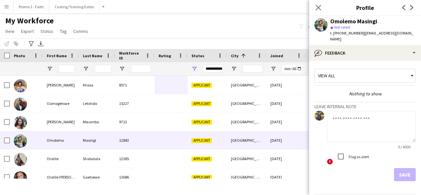
scroll to position [17, 0]
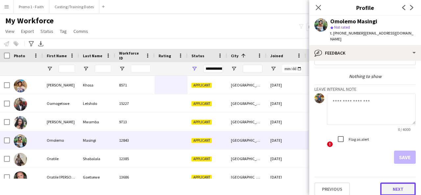
click at [392, 182] on button "Next" at bounding box center [398, 188] width 36 height 13
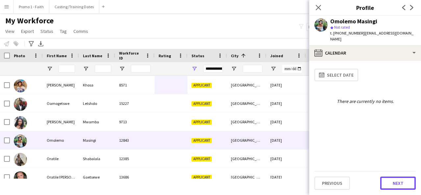
click at [392, 180] on button "Next" at bounding box center [398, 183] width 36 height 13
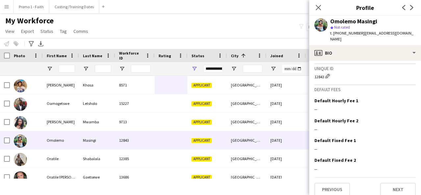
scroll to position [288, 0]
click at [387, 184] on button "Next" at bounding box center [398, 188] width 36 height 13
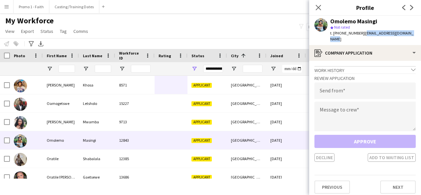
drag, startPoint x: 359, startPoint y: 34, endPoint x: 416, endPoint y: 35, distance: 57.2
click at [416, 35] on div "Omolemo Masingi star Not rated t. [PHONE_NUMBER] | [EMAIL_ADDRESS][DOMAIN_NAME]" at bounding box center [365, 30] width 112 height 29
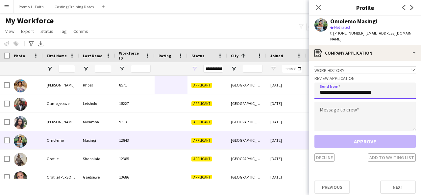
type input "**********"
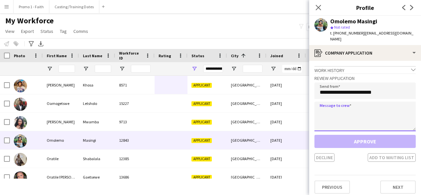
click at [367, 108] on textarea at bounding box center [364, 117] width 101 height 30
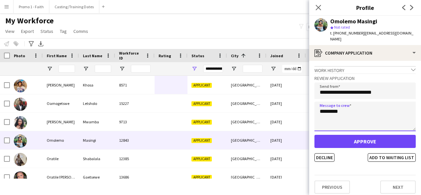
type textarea "*********"
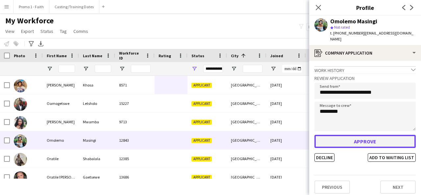
click at [366, 135] on button "Approve" at bounding box center [364, 141] width 101 height 13
